Goal: Find specific page/section: Find specific page/section

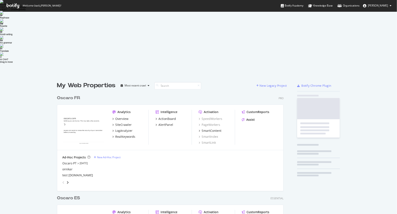
scroll to position [286, 281]
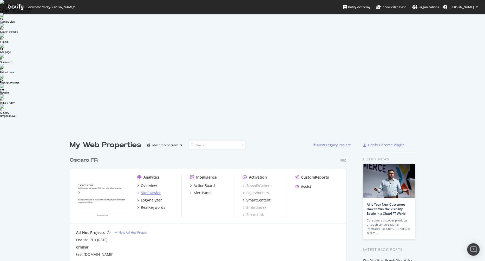
click at [157, 190] on div "SiteCrawler" at bounding box center [151, 192] width 20 height 5
